Goal: Task Accomplishment & Management: Complete application form

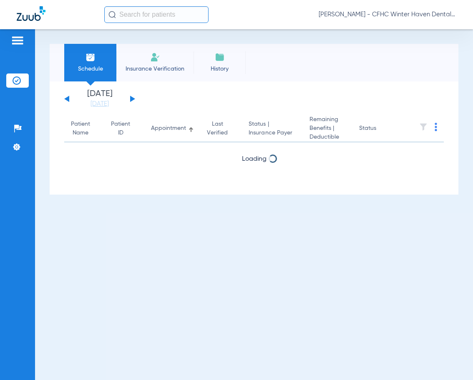
click at [147, 63] on li "Insurance Verification" at bounding box center [154, 63] width 77 height 38
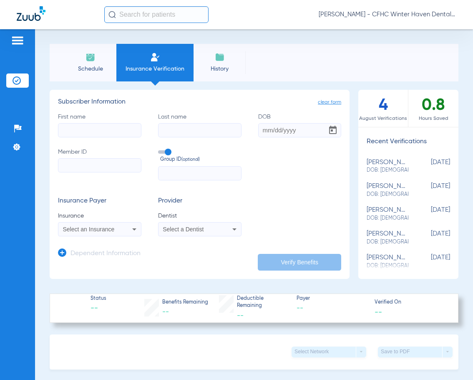
click at [95, 126] on input "First name" at bounding box center [99, 130] width 83 height 14
type input "d"
click at [81, 134] on input "First name Required" at bounding box center [99, 130] width 83 height 14
type input "DARNA"
click at [163, 127] on input "Last name" at bounding box center [199, 130] width 83 height 14
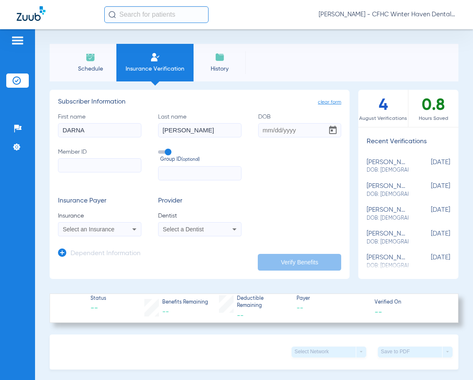
type input "[PERSON_NAME]"
click at [258, 129] on input "DOB" at bounding box center [299, 130] width 83 height 14
type input "[DATE]"
click at [86, 168] on input "Member ID" at bounding box center [99, 165] width 83 height 14
paste input "002637102"
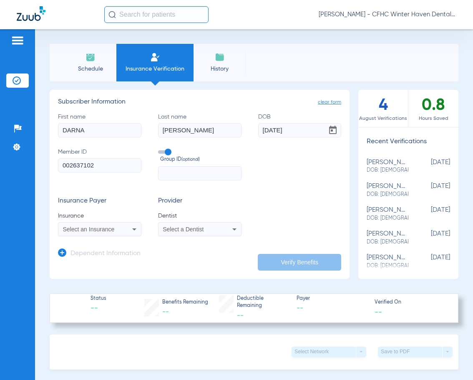
type input "002637102"
click at [94, 230] on span "Select an Insurance" at bounding box center [89, 229] width 52 height 7
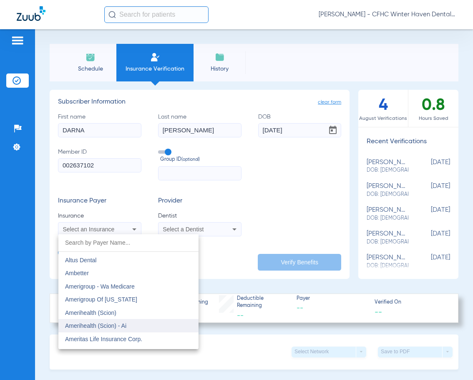
scroll to position [250, 0]
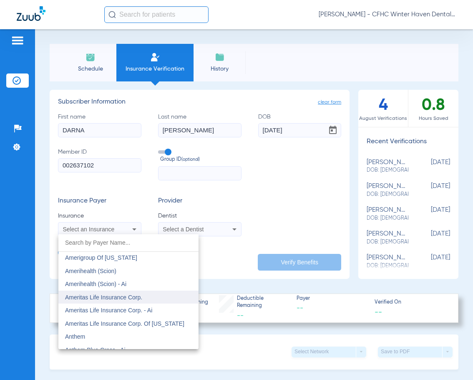
click at [105, 297] on span "Ameritas Life Insurance Corp." at bounding box center [103, 297] width 77 height 7
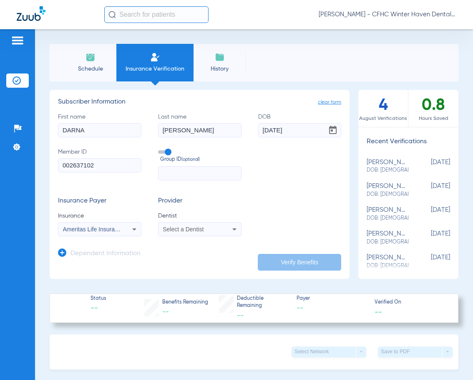
click at [194, 232] on span "Select a Dentist" at bounding box center [183, 229] width 41 height 7
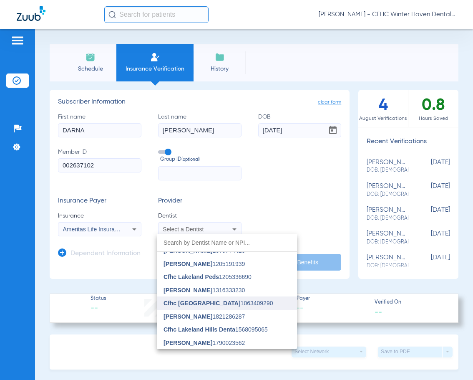
scroll to position [0, 0]
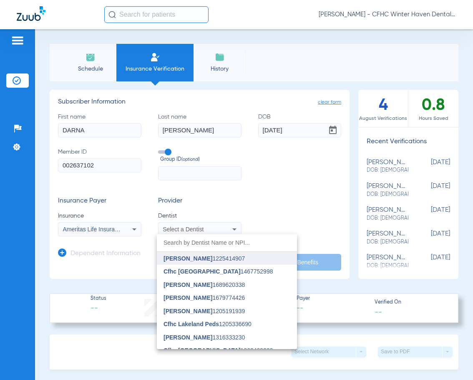
click at [199, 257] on span "[PERSON_NAME]" at bounding box center [188, 258] width 49 height 7
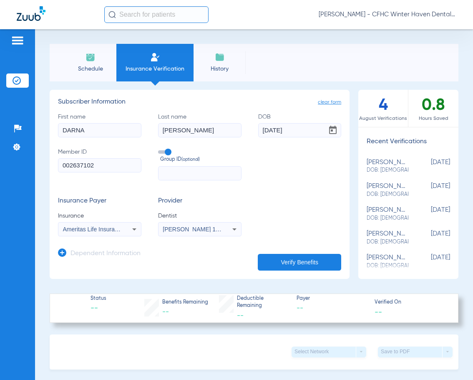
click at [308, 268] on button "Verify Benefits" at bounding box center [299, 262] width 83 height 17
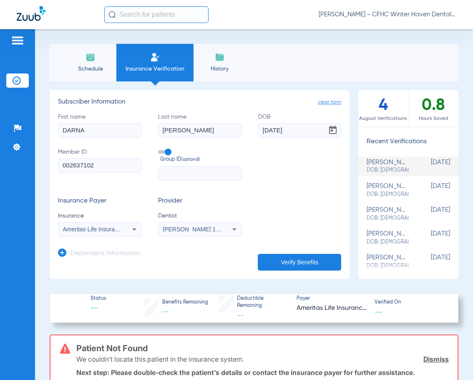
scroll to position [83, 0]
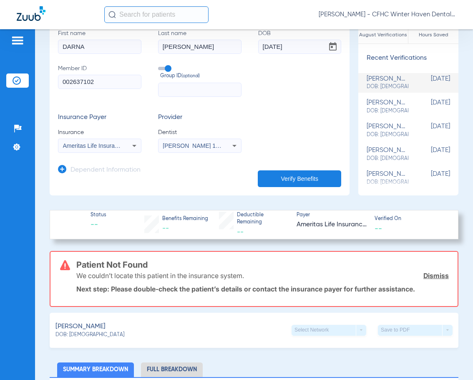
click at [124, 147] on div "Ameritas Life Insurance Corp." at bounding box center [99, 146] width 83 height 10
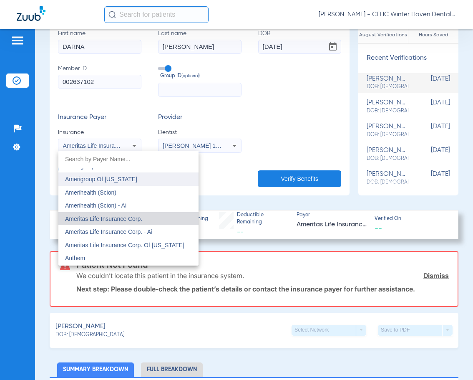
scroll to position [247, 0]
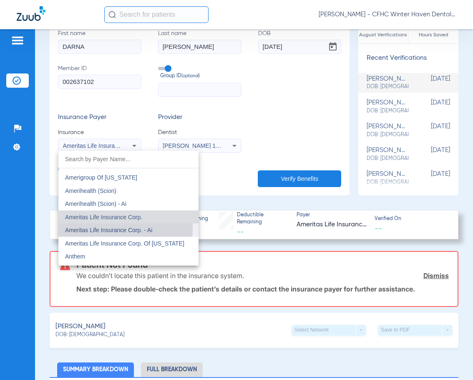
click at [110, 228] on span "Ameritas Life Insurance Corp. - Ai" at bounding box center [108, 230] width 87 height 7
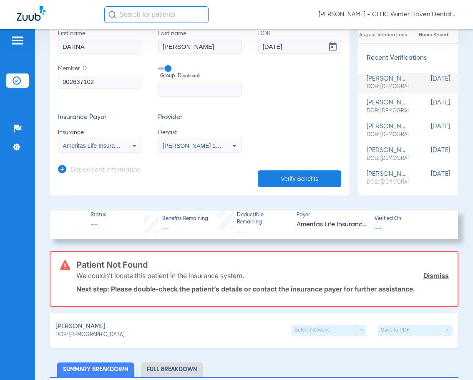
click at [308, 179] on button "Verify Benefits" at bounding box center [299, 178] width 83 height 17
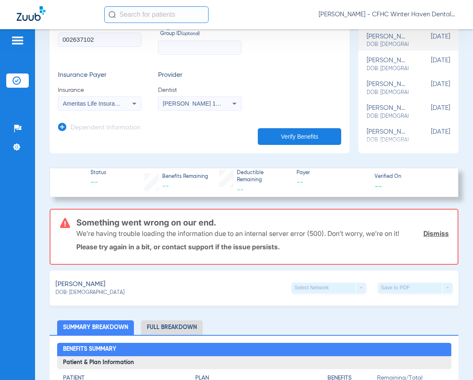
scroll to position [125, 0]
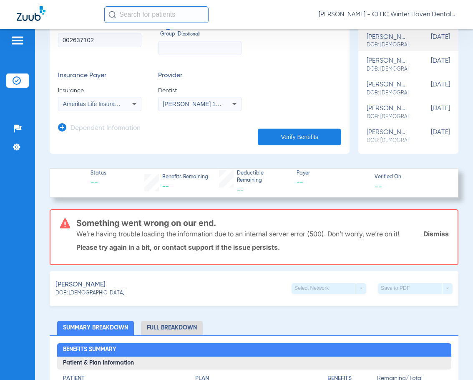
click at [120, 109] on div "Ameritas Life Insurance Corp. - Ai" at bounding box center [99, 104] width 83 height 10
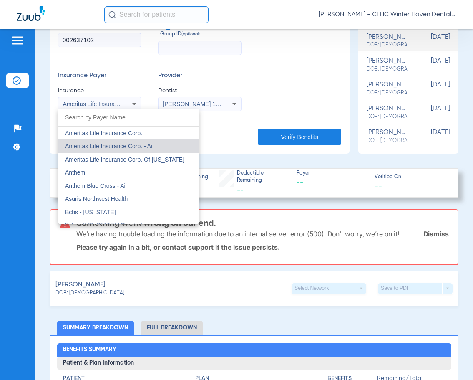
scroll to position [302, 0]
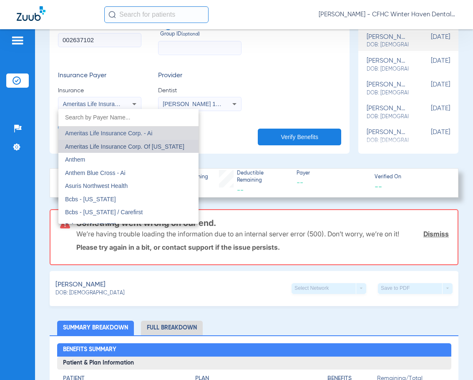
click at [131, 145] on span "Ameritas Life Insurance Corp. Of [US_STATE]" at bounding box center [124, 146] width 119 height 7
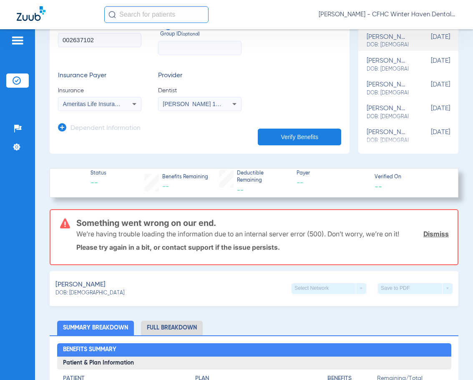
click at [281, 134] on button "Verify Benefits" at bounding box center [299, 137] width 83 height 17
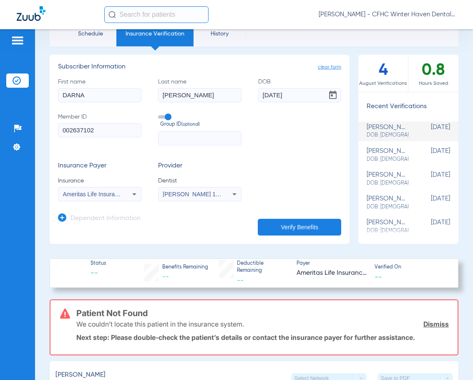
scroll to position [0, 0]
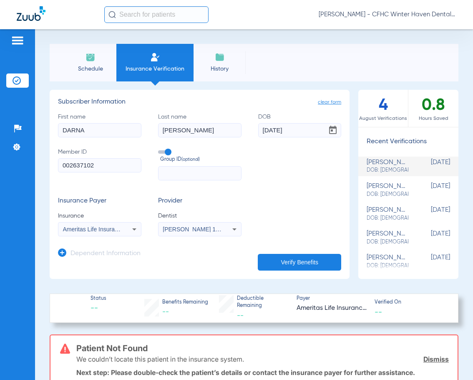
click at [130, 231] on icon at bounding box center [134, 229] width 10 height 10
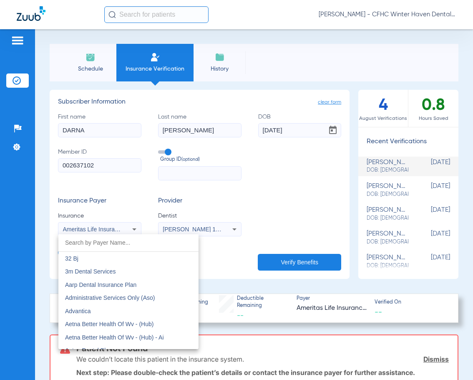
scroll to position [232, 0]
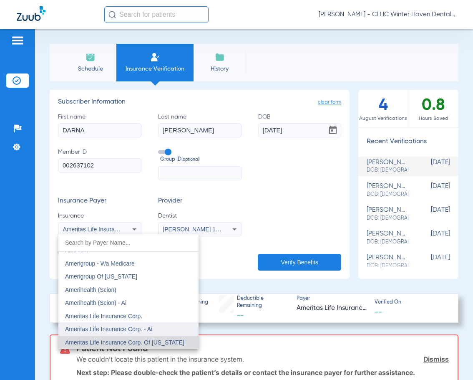
click at [120, 326] on span "Ameritas Life Insurance Corp. - Ai" at bounding box center [108, 329] width 87 height 7
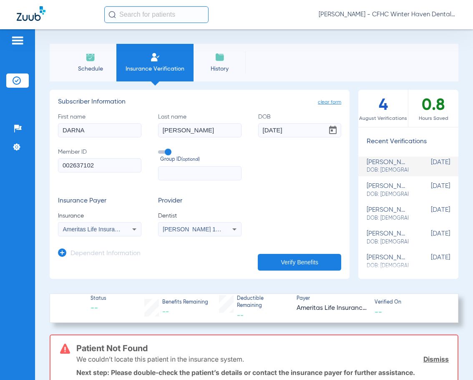
click at [311, 264] on button "Verify Benefits" at bounding box center [299, 262] width 83 height 17
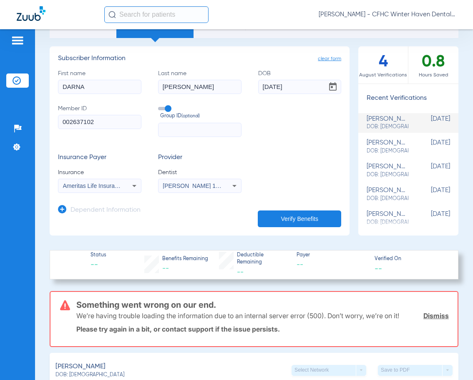
scroll to position [0, 0]
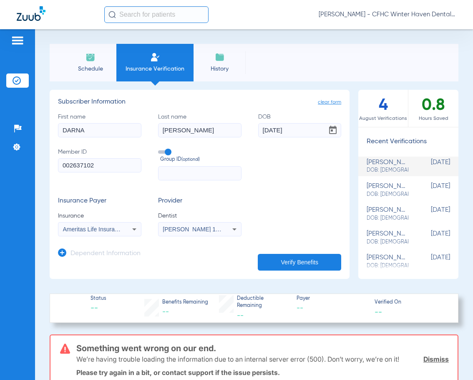
click at [329, 105] on span "clear form" at bounding box center [329, 102] width 23 height 8
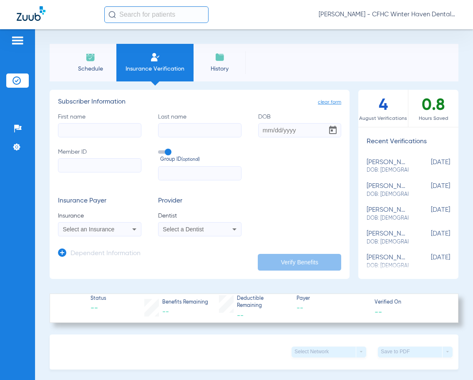
click at [80, 131] on input "First name" at bounding box center [99, 130] width 83 height 14
type input "[PERSON_NAME]"
click at [175, 134] on input "Last name" at bounding box center [199, 130] width 83 height 14
type input "[PERSON_NAME]"
click at [259, 132] on input "DOB" at bounding box center [299, 130] width 83 height 14
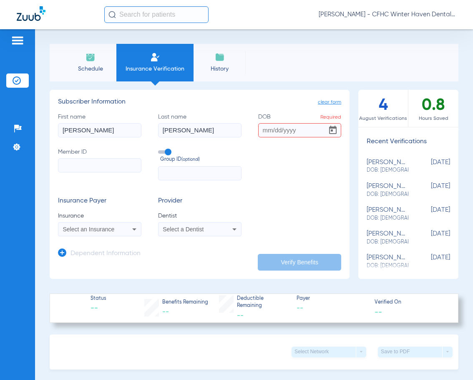
click at [263, 132] on input "DOB Required" at bounding box center [299, 130] width 83 height 14
type input "[DATE]"
click at [101, 172] on input "Member ID" at bounding box center [99, 165] width 83 height 14
paste input "9579595615"
type input "9579595615"
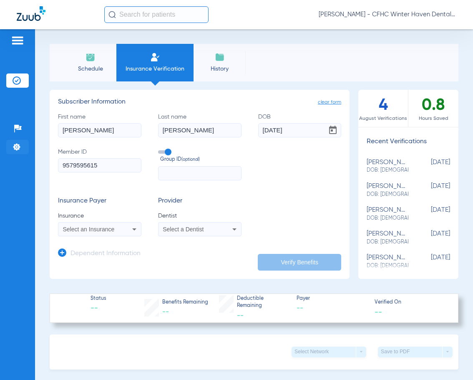
drag, startPoint x: 70, startPoint y: 166, endPoint x: 9, endPoint y: 153, distance: 62.8
click at [10, 154] on div "Patients Insurance Verification Setup Help Center Settings Schedule Insurance V…" at bounding box center [236, 219] width 473 height 380
click at [101, 162] on input "Member ID Required" at bounding box center [99, 165] width 83 height 14
paste input "016230135"
type input "016230135"
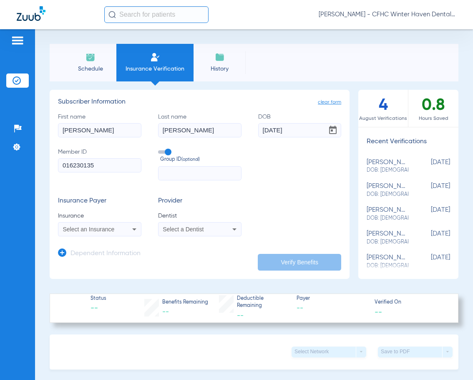
click at [105, 229] on span "Select an Insurance" at bounding box center [89, 229] width 52 height 7
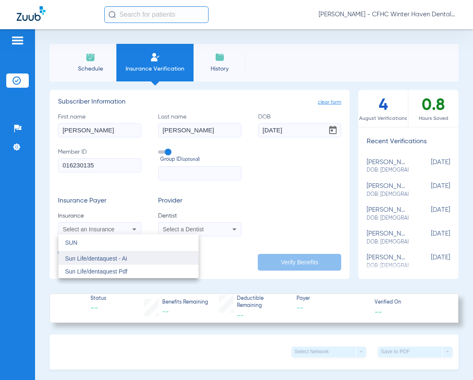
type input "SUN"
click at [99, 262] on mat-option "Sun Life/dentaquest - Ai" at bounding box center [128, 258] width 140 height 13
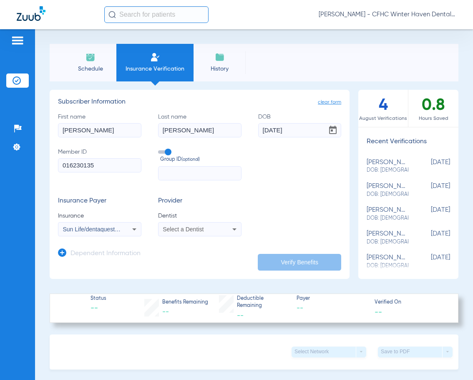
click at [174, 230] on span "Select a Dentist" at bounding box center [183, 229] width 41 height 7
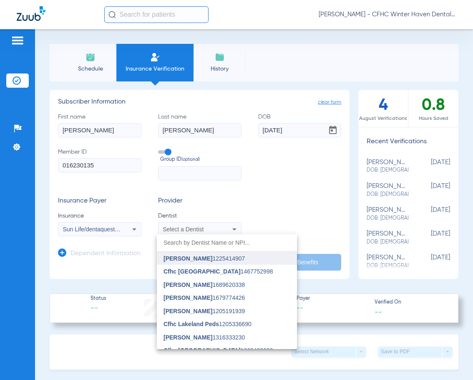
click at [179, 260] on span "[PERSON_NAME]" at bounding box center [188, 258] width 49 height 7
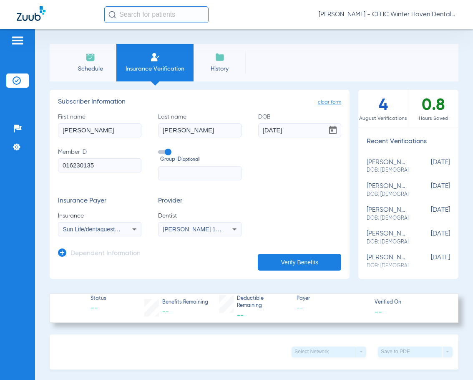
click at [280, 266] on button "Verify Benefits" at bounding box center [299, 262] width 83 height 17
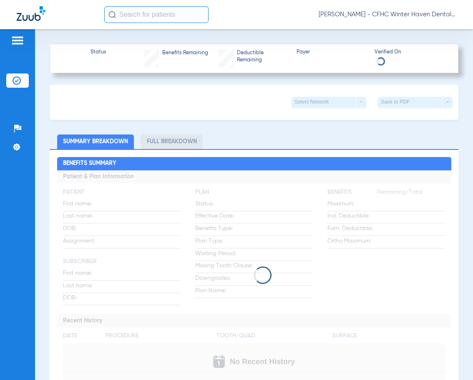
scroll to position [250, 0]
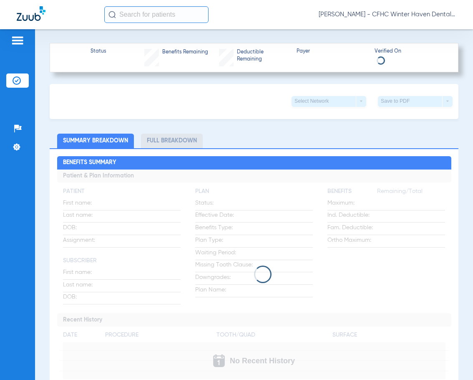
drag, startPoint x: 182, startPoint y: 206, endPoint x: 180, endPoint y: 226, distance: 20.1
click at [182, 210] on app-loading-indicator at bounding box center [254, 274] width 394 height 210
click at [280, 275] on div at bounding box center [254, 274] width 394 height 18
click at [257, 331] on app-loading-indicator at bounding box center [254, 274] width 394 height 210
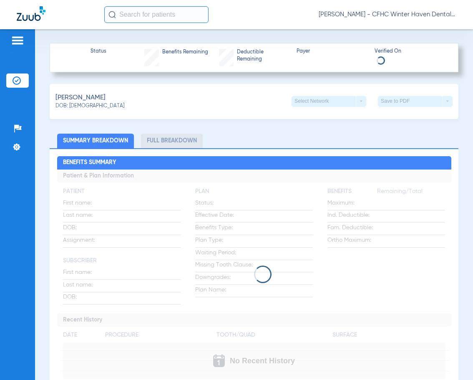
scroll to position [312, 0]
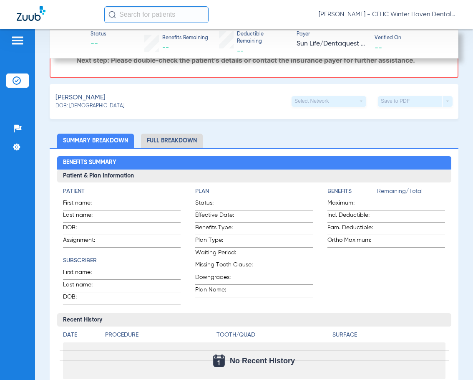
click at [142, 372] on div "No Recent History" at bounding box center [254, 360] width 383 height 37
click at [430, 291] on app-benefits-information "Benefits Remaining/Total Maximum: Ind. Deductible: Fam. Deductible: Ortho Maxim…" at bounding box center [387, 246] width 118 height 118
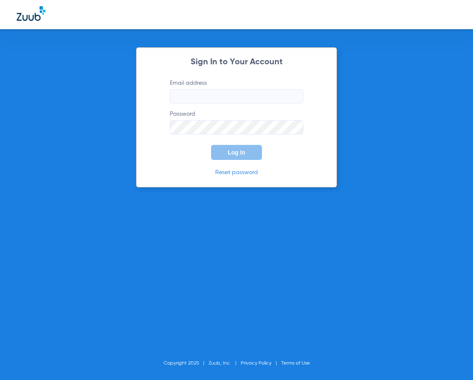
type input "[EMAIL_ADDRESS][DOMAIN_NAME]"
click at [225, 154] on button "Log In" at bounding box center [236, 152] width 51 height 15
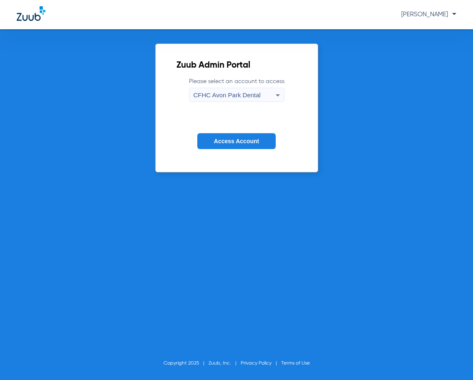
click at [250, 93] on span "CFHC Avon Park Dental" at bounding box center [227, 94] width 67 height 7
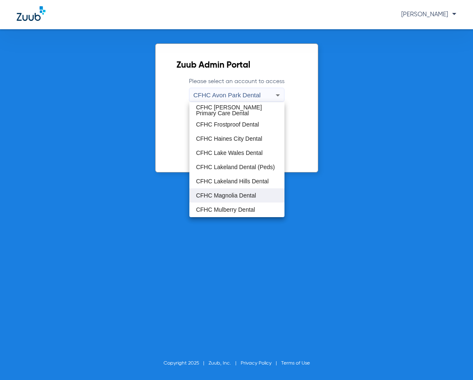
scroll to position [56, 0]
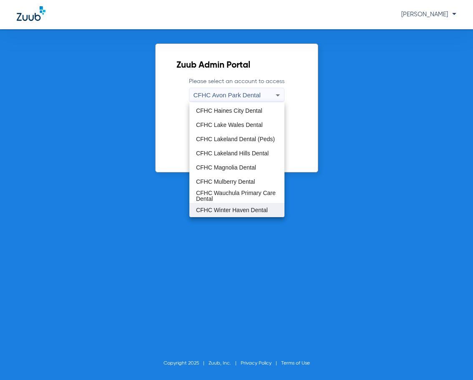
click at [228, 208] on span "CFHC Winter Haven Dental" at bounding box center [232, 210] width 72 height 6
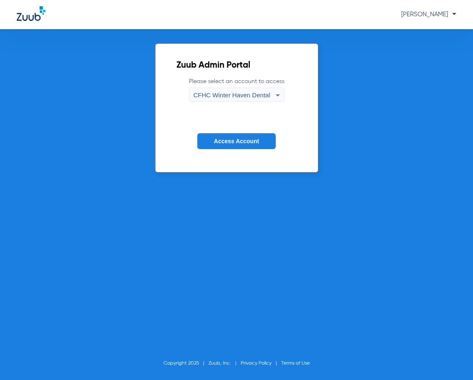
click at [255, 142] on span "Access Account" at bounding box center [236, 141] width 45 height 7
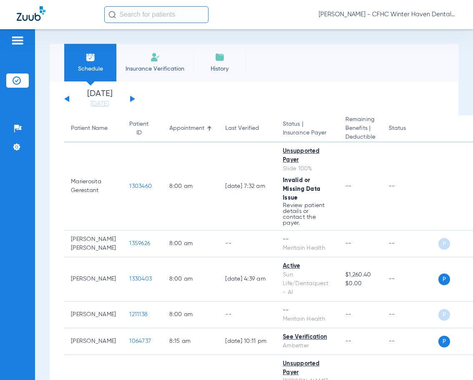
click at [161, 66] on span "Insurance Verification" at bounding box center [155, 69] width 65 height 8
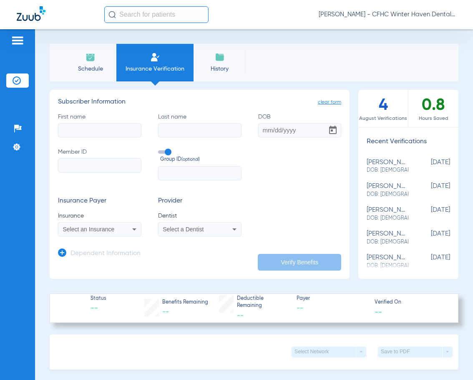
click at [380, 169] on span "DOB: [DEMOGRAPHIC_DATA]" at bounding box center [388, 171] width 42 height 8
type input "[PERSON_NAME]"
type input "[DATE]"
type input "016230135"
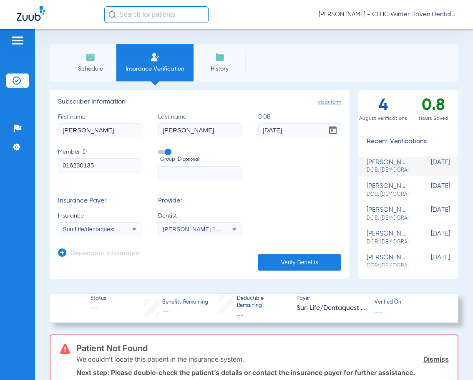
click at [380, 169] on span "DOB: [DEMOGRAPHIC_DATA]" at bounding box center [388, 171] width 42 height 8
click at [396, 163] on div "[PERSON_NAME] DOB: [DEMOGRAPHIC_DATA]" at bounding box center [388, 166] width 42 height 15
click at [416, 162] on span "[DATE]" at bounding box center [430, 166] width 42 height 15
